Goal: Task Accomplishment & Management: Use online tool/utility

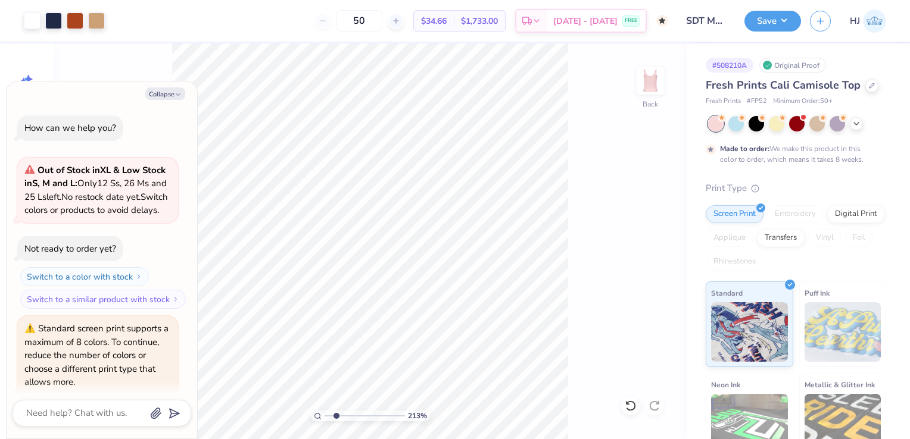
scroll to position [167, 0]
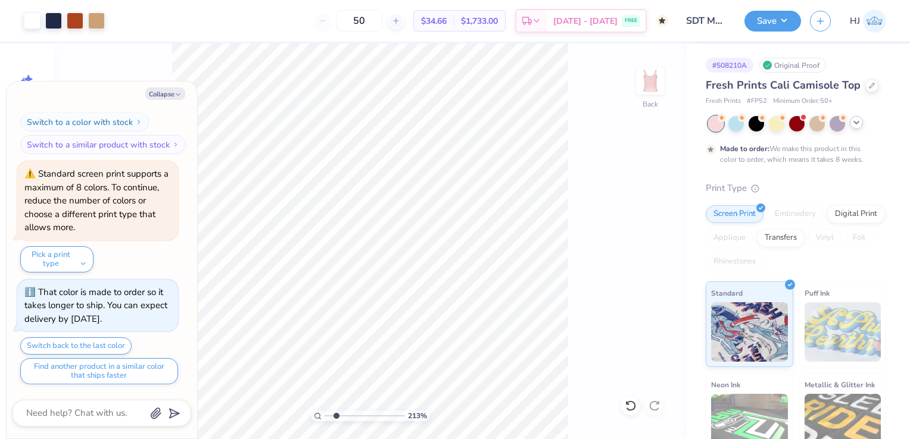
click at [857, 123] on icon at bounding box center [856, 123] width 10 height 10
type input "2.12717926334381"
type textarea "x"
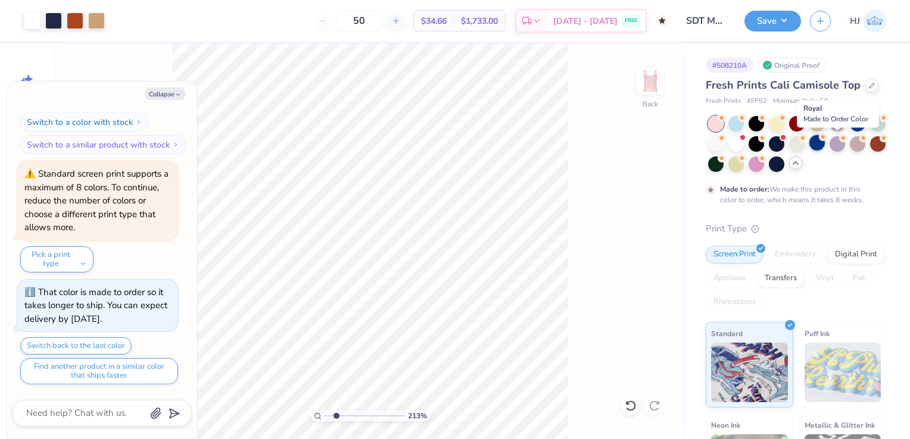
click at [827, 140] on icon at bounding box center [823, 137] width 8 height 8
type input "2.12717926334381"
type textarea "x"
type input "2.12717926334381"
type textarea "x"
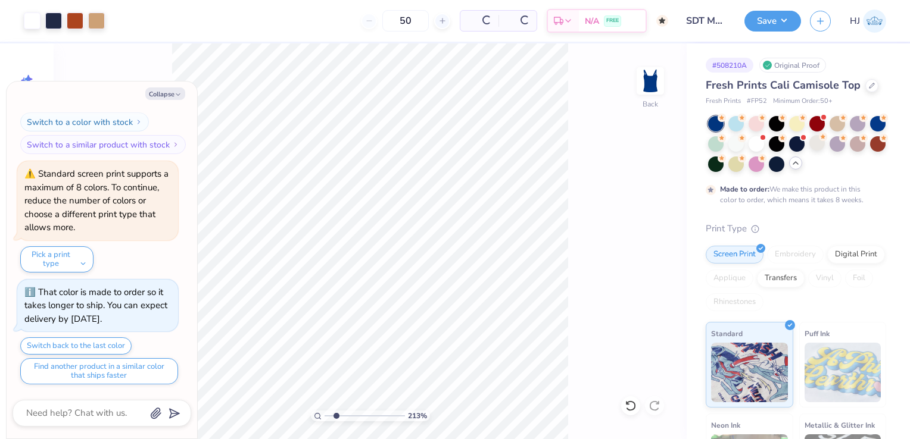
type input "2.12717926334381"
type textarea "x"
type input "2.12717926334381"
type textarea "x"
type input "2.12717926334381"
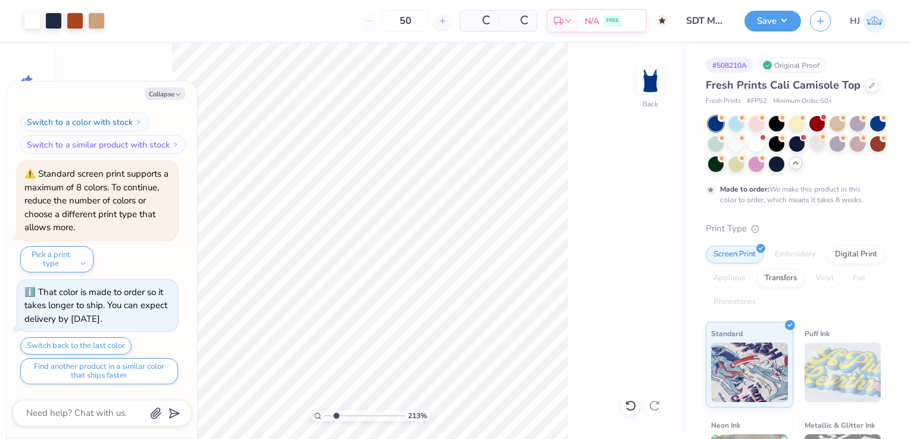
type textarea "x"
type input "2.12717926334381"
click at [163, 95] on button "Collapse" at bounding box center [165, 94] width 40 height 13
type textarea "x"
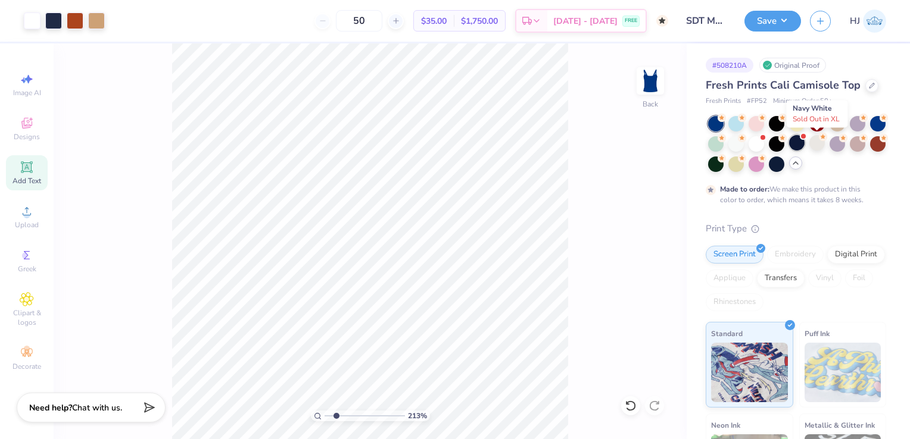
click at [804, 142] on div at bounding box center [796, 142] width 15 height 15
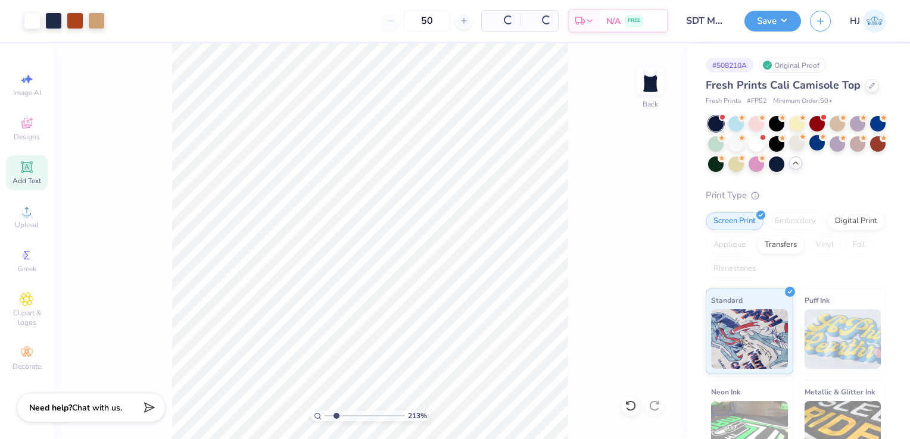
type input "2.12717926334381"
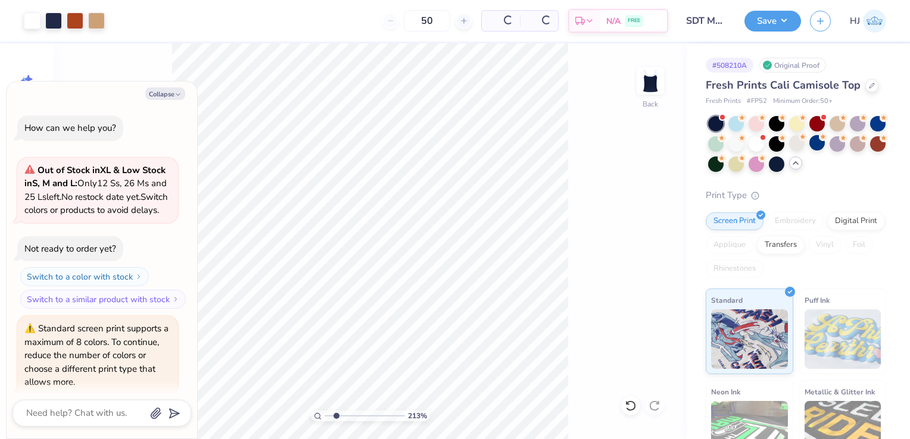
type textarea "x"
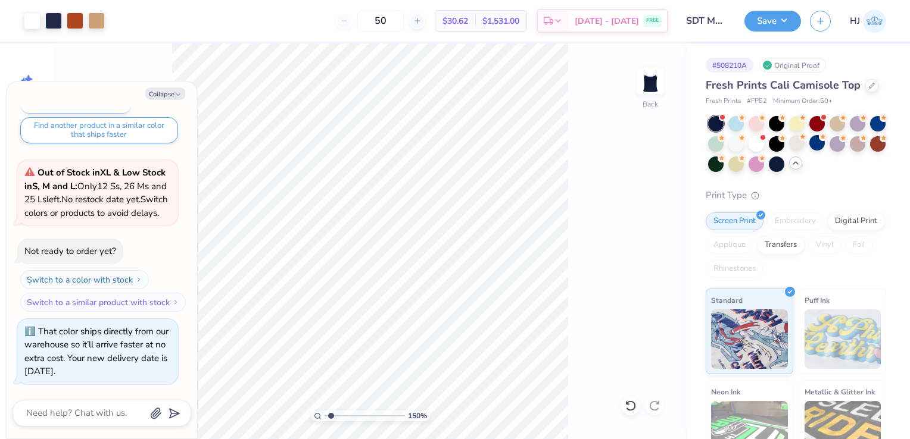
type input "1.35903483018203"
click at [167, 96] on button "Collapse" at bounding box center [165, 94] width 40 height 13
type textarea "x"
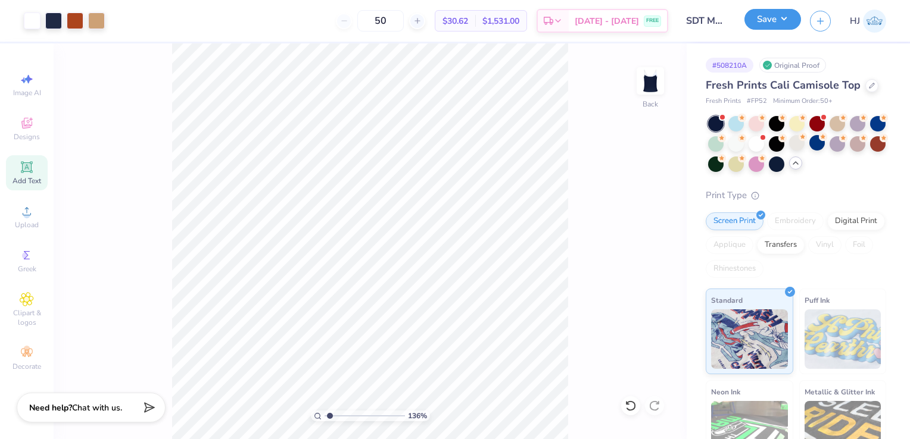
click at [788, 20] on button "Save" at bounding box center [772, 19] width 57 height 21
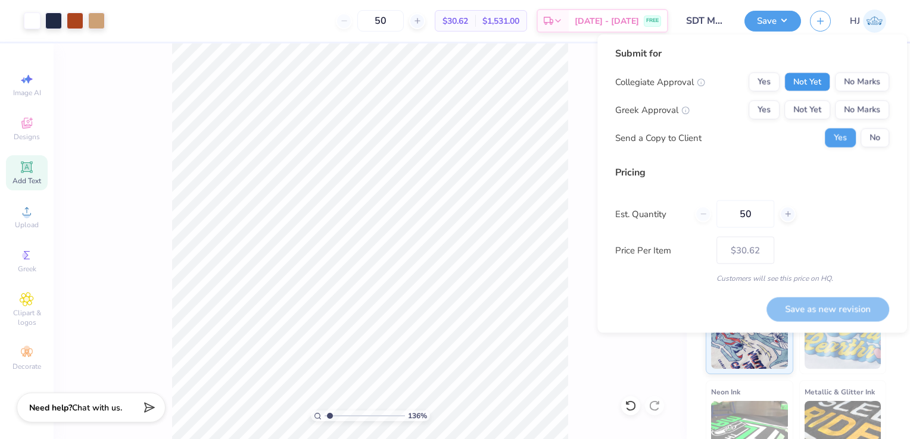
click at [800, 78] on button "Not Yet" at bounding box center [807, 82] width 46 height 19
click at [800, 111] on button "Not Yet" at bounding box center [807, 110] width 46 height 19
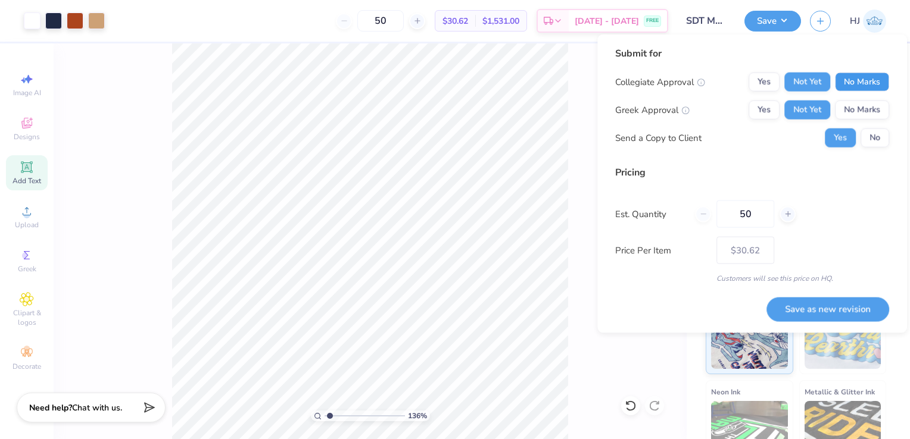
click at [857, 88] on button "No Marks" at bounding box center [862, 82] width 54 height 19
click at [863, 142] on button "No" at bounding box center [874, 138] width 29 height 19
type input "1.35903483018203"
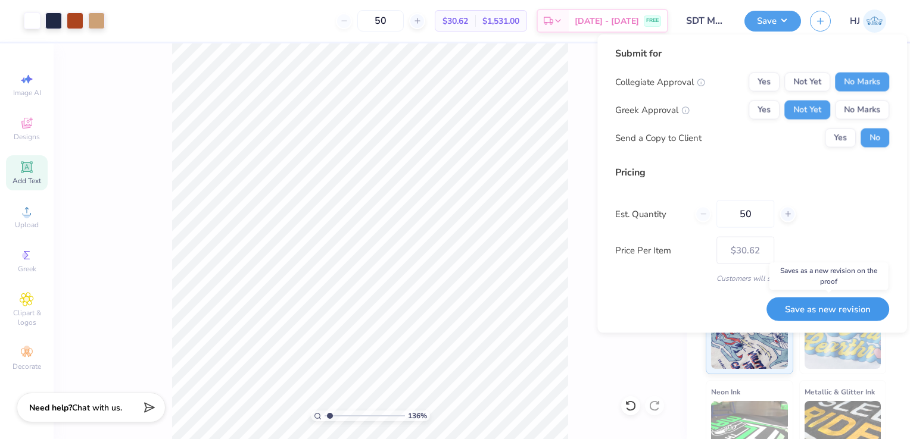
click at [841, 306] on button "Save as new revision" at bounding box center [827, 309] width 123 height 24
type input "$30.62"
type input "1.35903483018203"
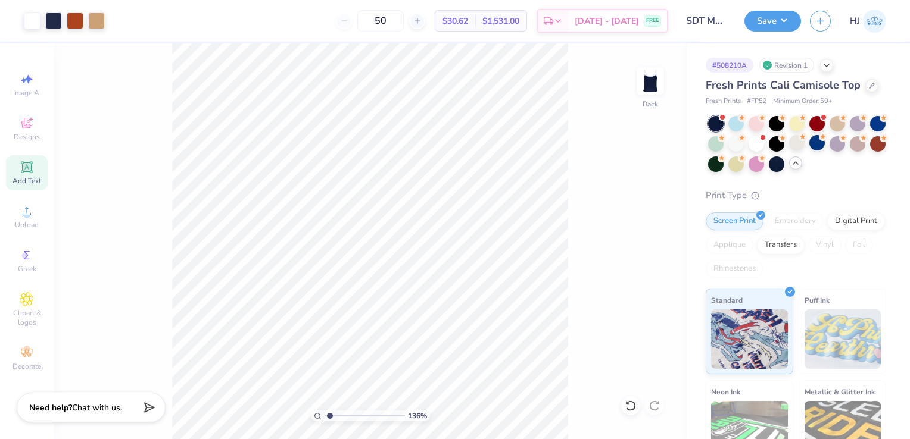
click at [874, 17] on img at bounding box center [874, 21] width 23 height 23
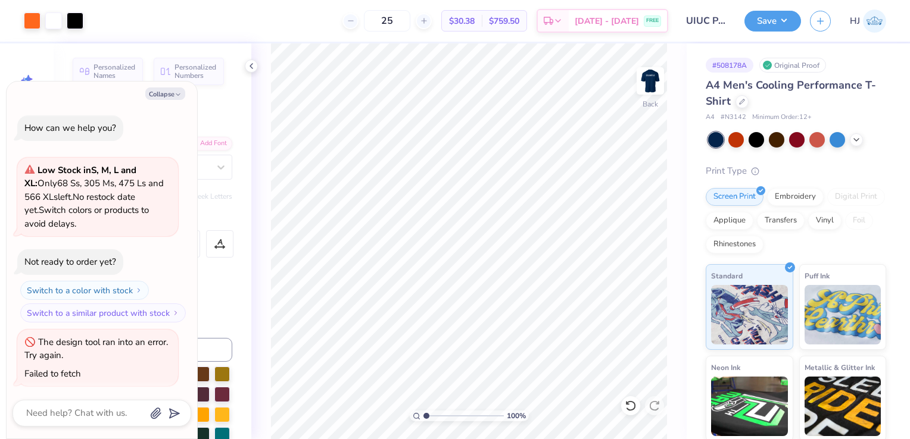
scroll to position [1, 0]
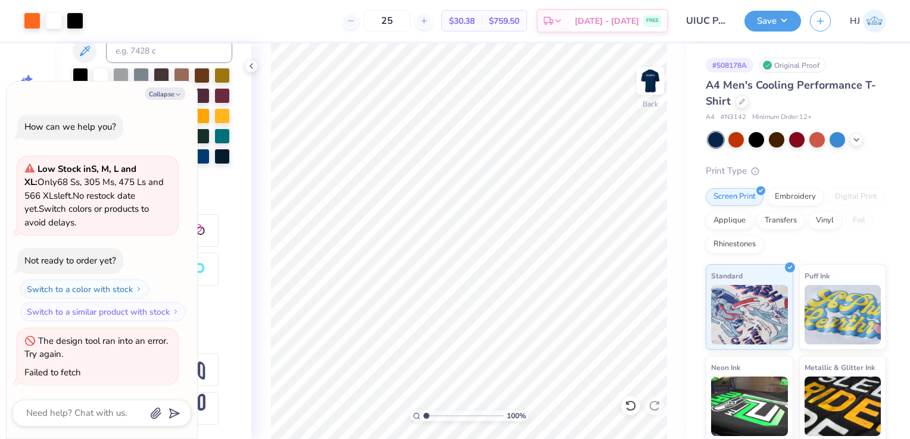
click at [858, 14] on span "HJ" at bounding box center [854, 21] width 10 height 14
type textarea "x"
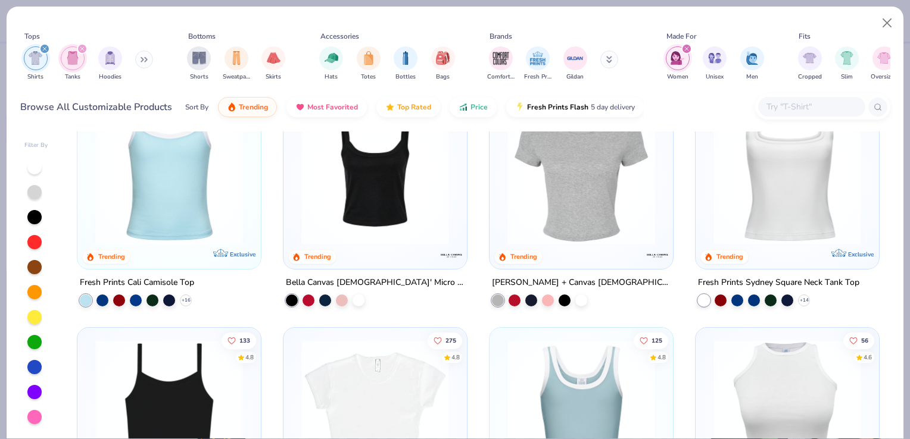
scroll to position [42, 0]
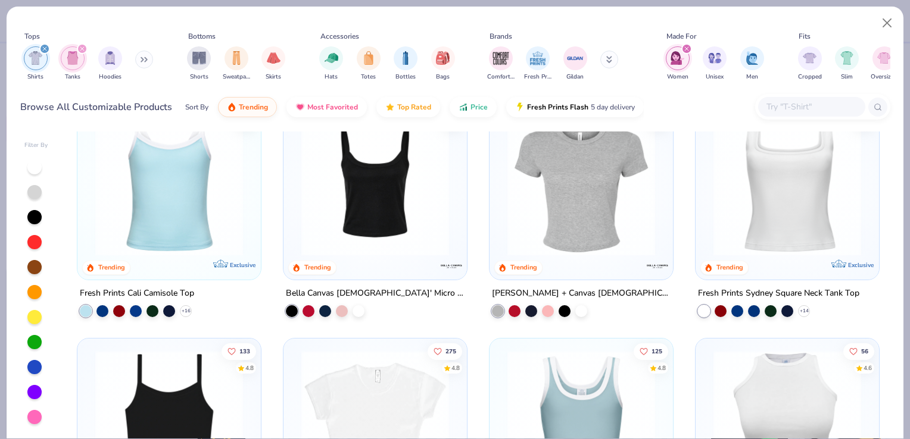
click at [152, 199] on img at bounding box center [169, 182] width 160 height 148
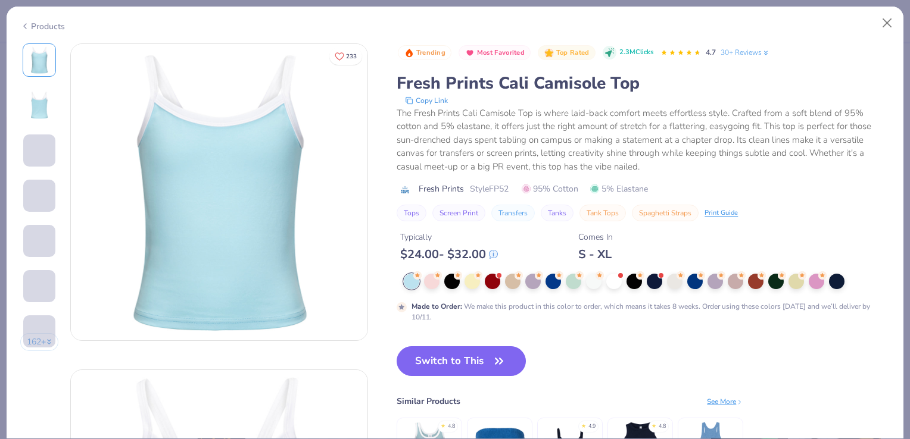
type textarea "x"
